Goal: Task Accomplishment & Management: Manage account settings

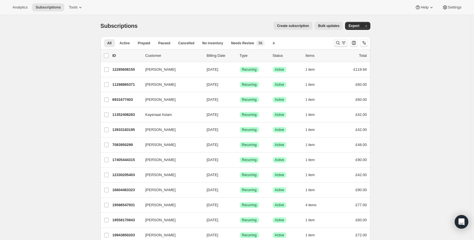
click at [339, 43] on icon "Search and filter results" at bounding box center [338, 43] width 6 height 6
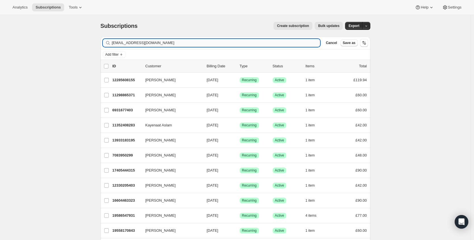
type input "[EMAIL_ADDRESS][DOMAIN_NAME]"
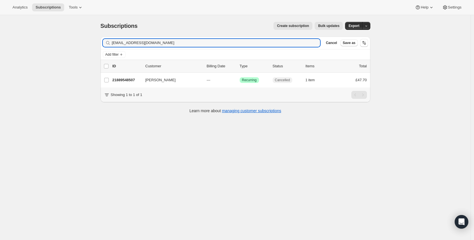
click at [123, 80] on p "21889548507" at bounding box center [126, 80] width 28 height 6
